Goal: Transaction & Acquisition: Purchase product/service

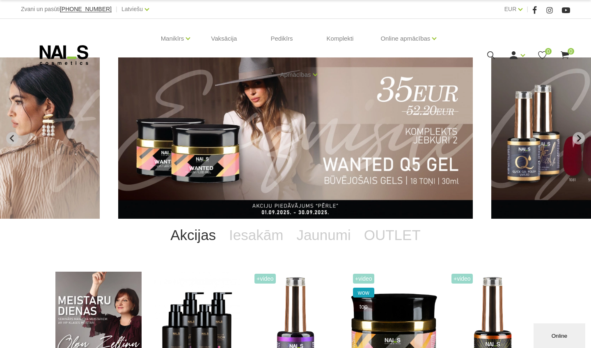
click at [495, 58] on icon at bounding box center [491, 55] width 10 height 10
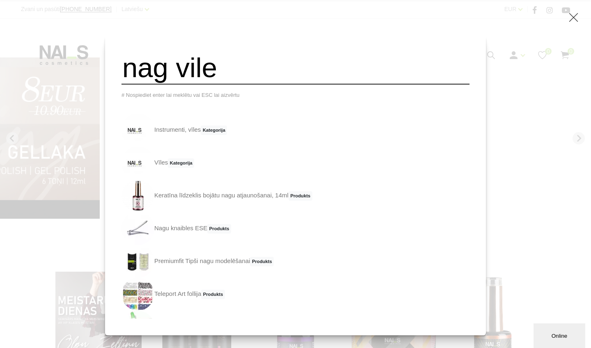
type input "nag vile"
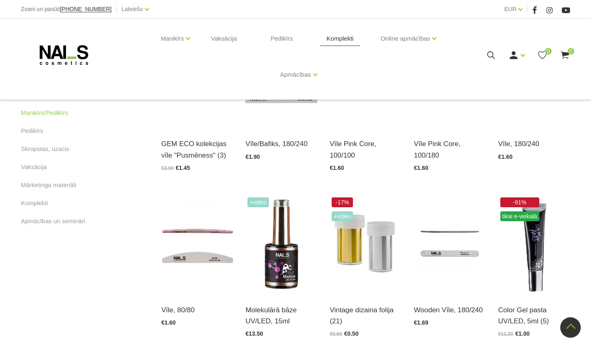
scroll to position [304, 0]
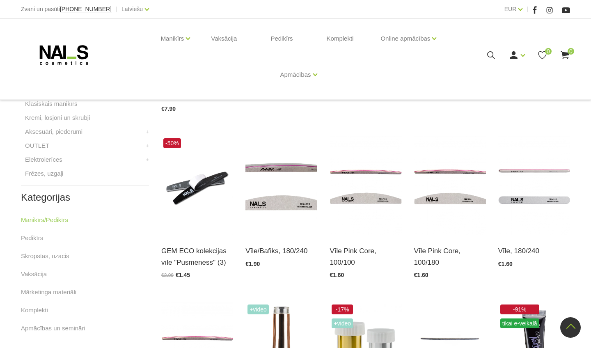
click at [489, 56] on icon at bounding box center [491, 55] width 10 height 10
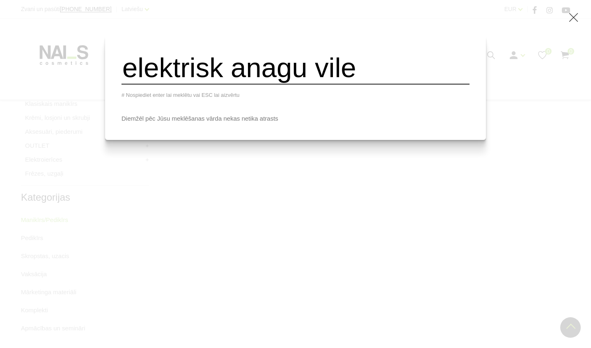
type input "elektrisk anagu vile"
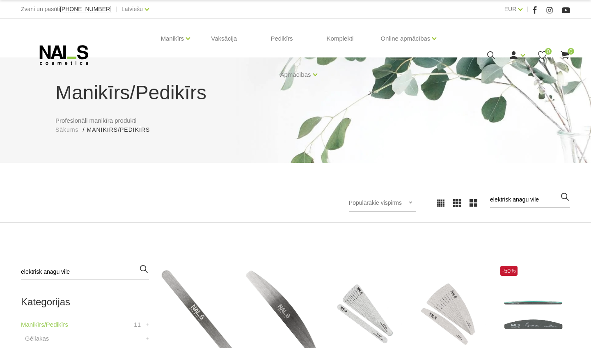
click at [491, 54] on icon at bounding box center [491, 55] width 10 height 10
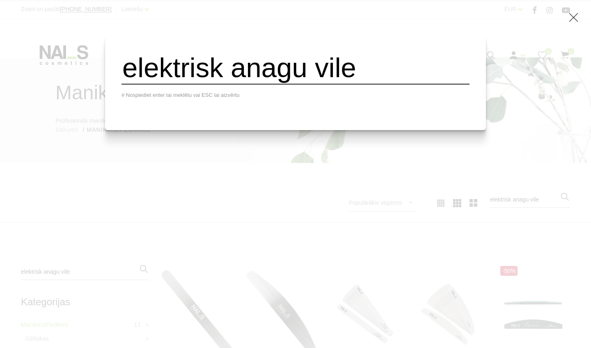
click at [346, 57] on input "elektrisk anagu vile" at bounding box center [295, 67] width 348 height 33
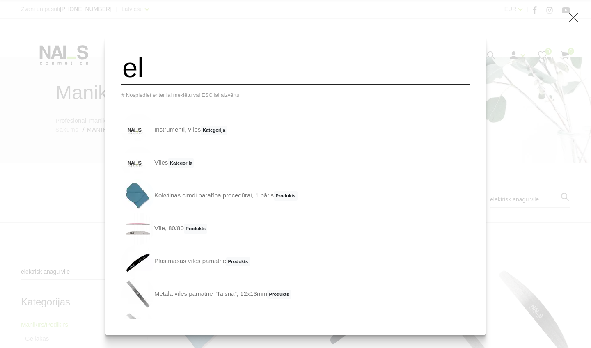
type input "e"
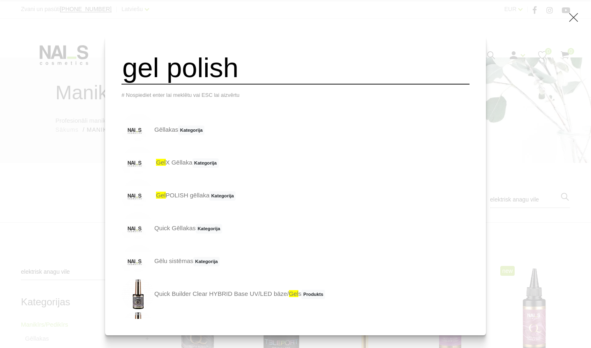
type input "gel polish"
click at [165, 164] on span "gel" at bounding box center [160, 162] width 9 height 7
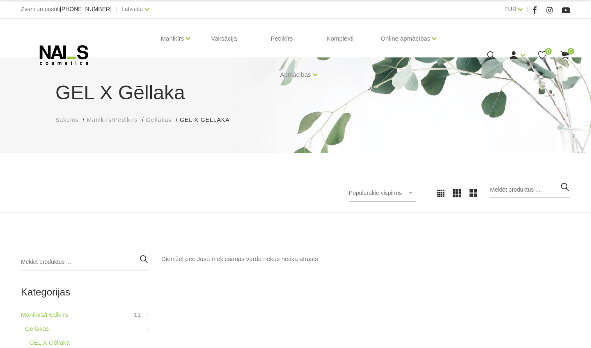
click at [140, 258] on icon "button" at bounding box center [144, 259] width 10 height 10
click at [144, 258] on icon "button" at bounding box center [144, 259] width 10 height 10
click at [66, 260] on input "search" at bounding box center [85, 262] width 128 height 16
type input "builder gel"
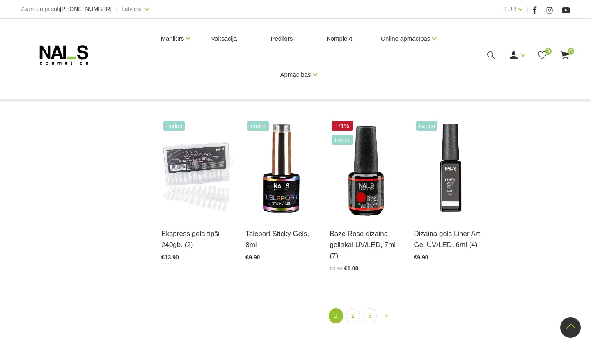
scroll to position [897, 0]
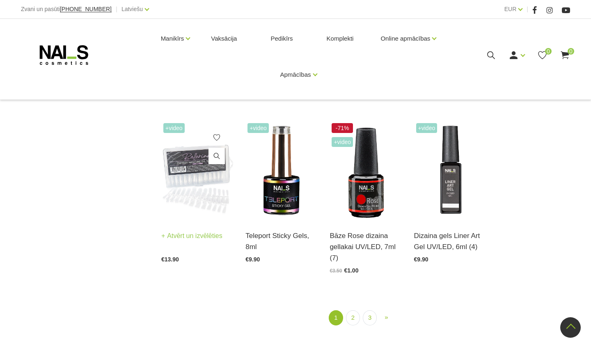
click at [187, 138] on img at bounding box center [197, 170] width 72 height 99
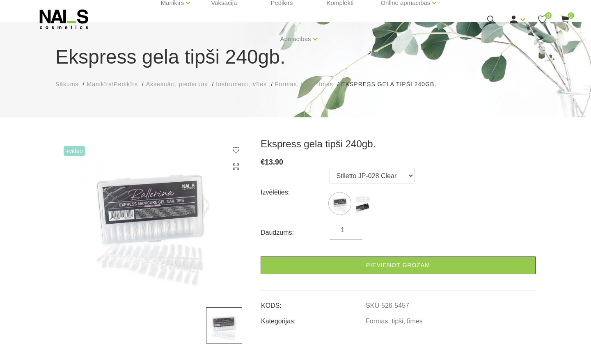
scroll to position [35, 0]
click at [192, 244] on img at bounding box center [151, 216] width 193 height 157
